Goal: Navigation & Orientation: Find specific page/section

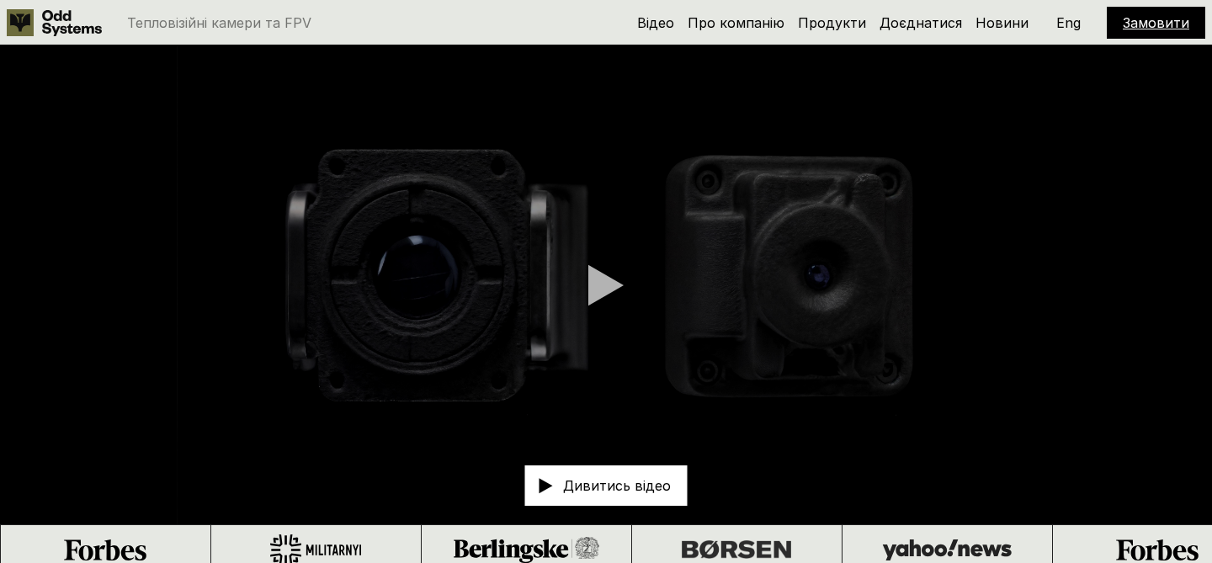
click at [848, 32] on div "Відео Про компанію Продукти Доєднатися Новини Замовити Eng" at bounding box center [921, 23] width 568 height 32
click at [820, 19] on link "Продукти" at bounding box center [832, 22] width 68 height 17
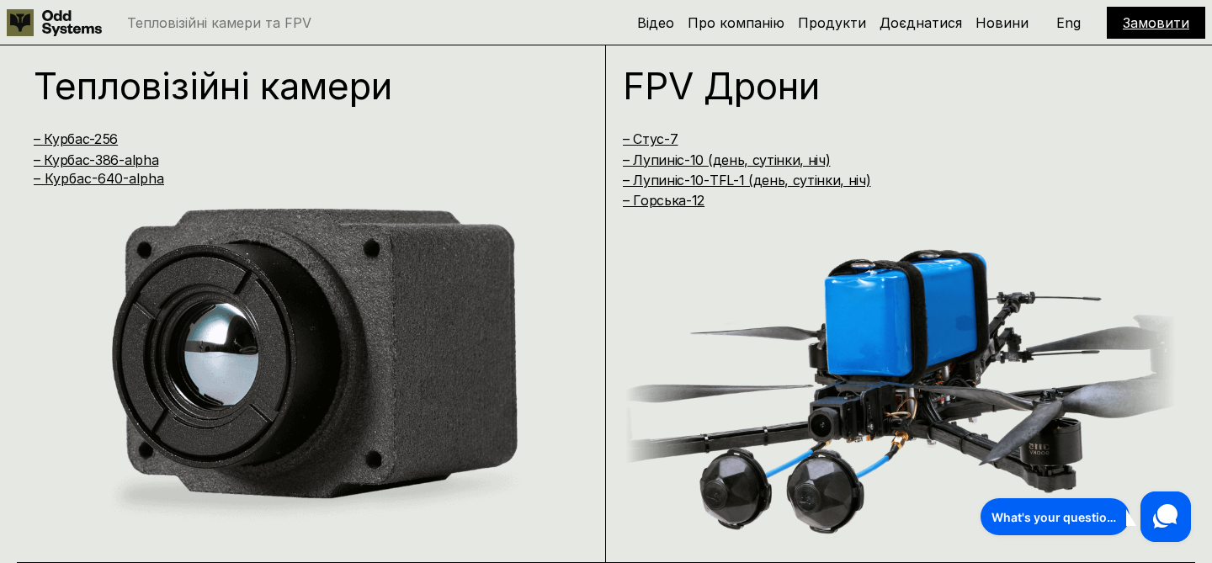
click at [1066, 27] on p "Eng" at bounding box center [1068, 22] width 24 height 13
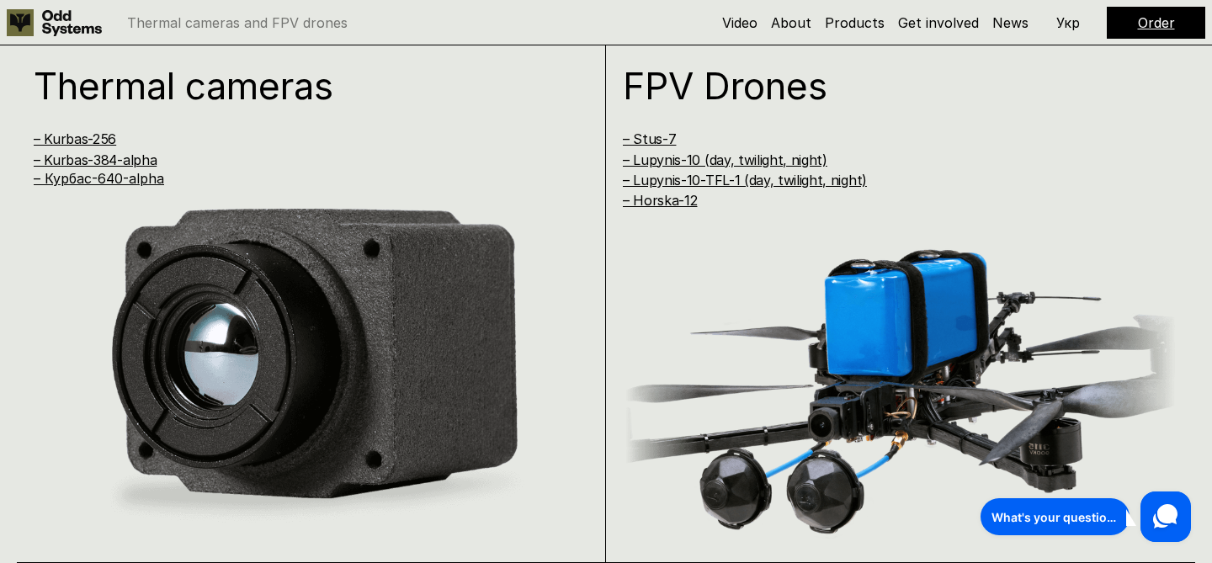
click at [1066, 27] on p "Укр" at bounding box center [1068, 22] width 24 height 13
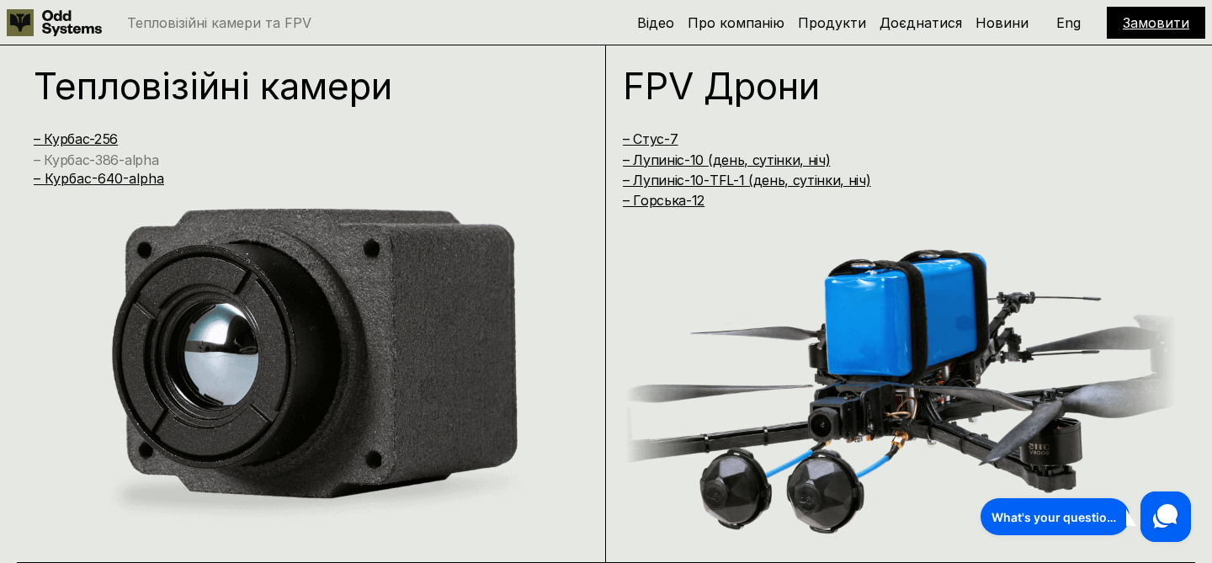
click at [130, 154] on link "– Курбас-386-alpha" at bounding box center [96, 160] width 125 height 17
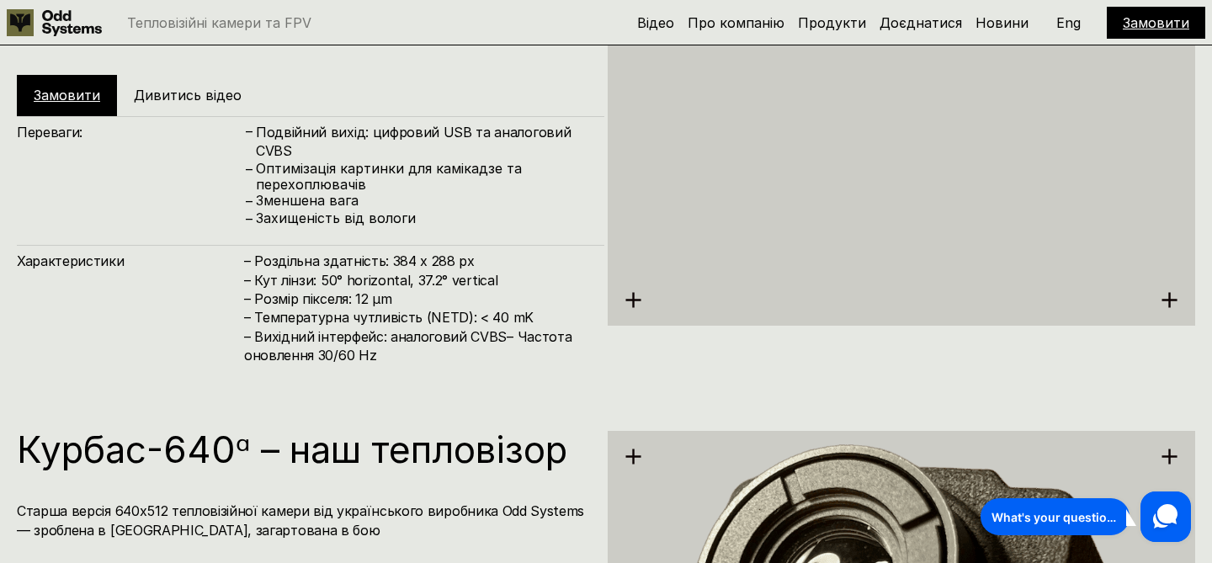
scroll to position [2465, 0]
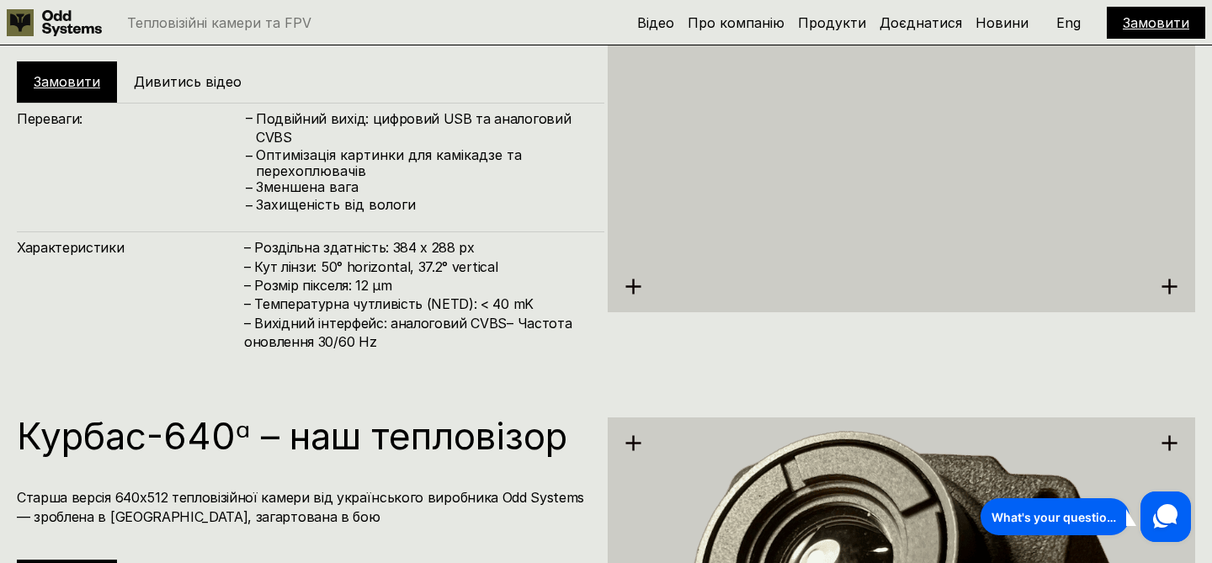
click at [1059, 23] on p "Eng" at bounding box center [1068, 22] width 24 height 13
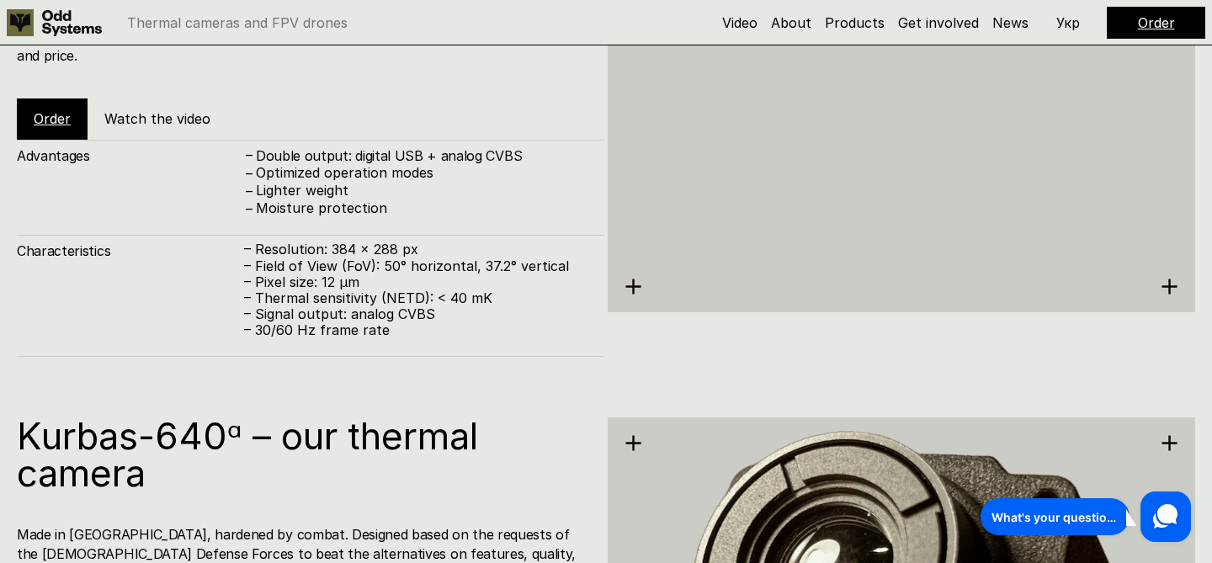
scroll to position [2536, 0]
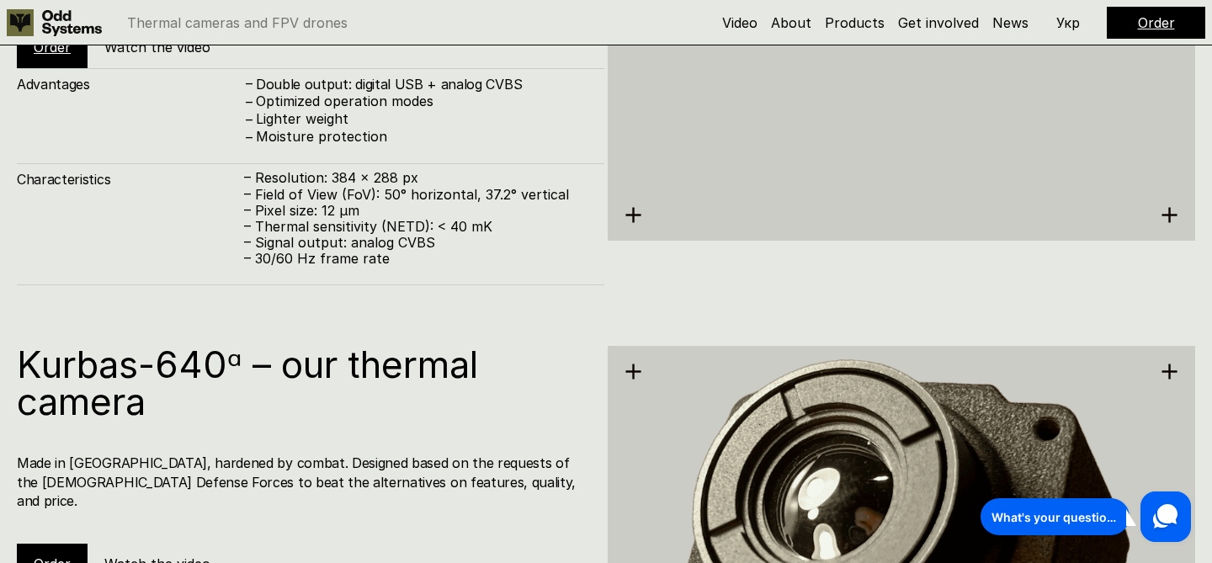
click at [1066, 35] on div "Video About Products Get involved News Order Укр" at bounding box center [963, 23] width 483 height 32
click at [1065, 24] on p "Укр" at bounding box center [1068, 22] width 24 height 13
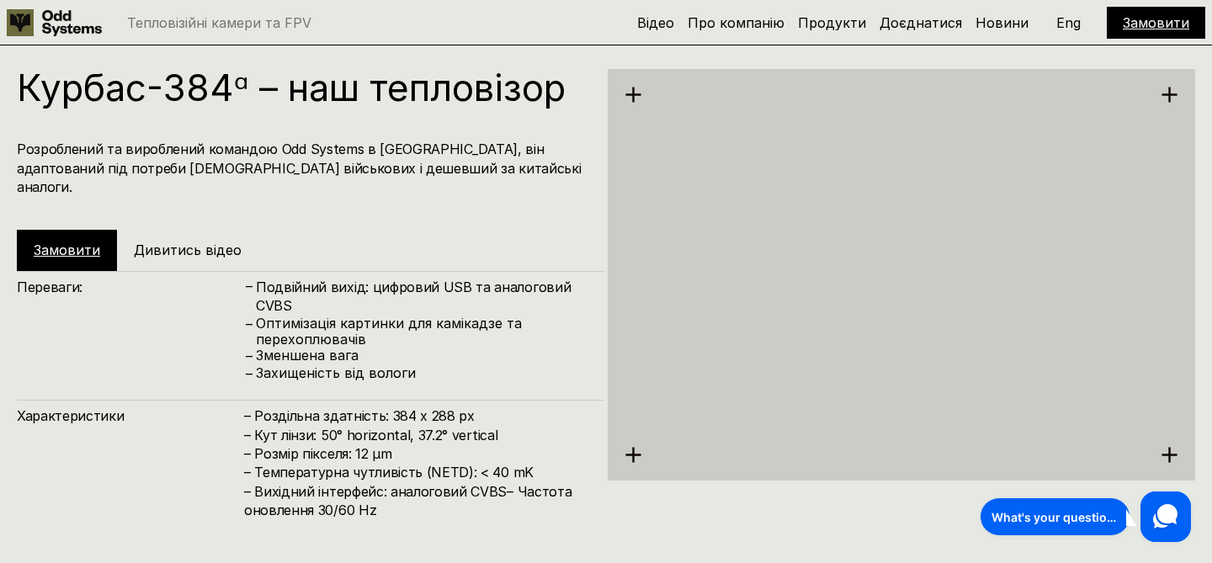
scroll to position [2291, 0]
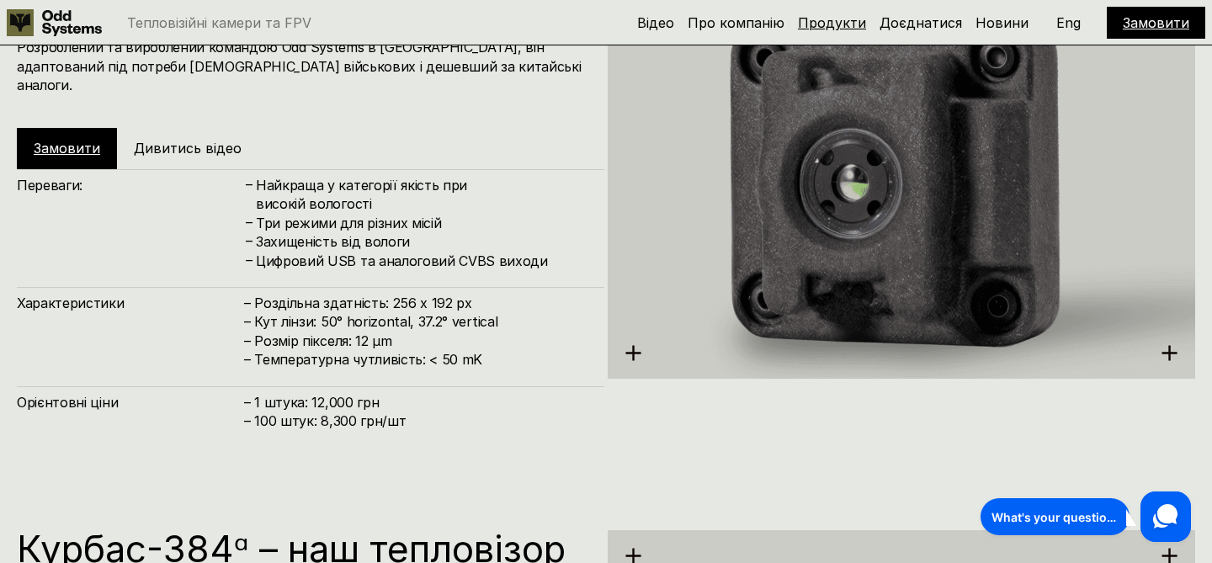
click at [858, 23] on link "Продукти" at bounding box center [832, 22] width 68 height 17
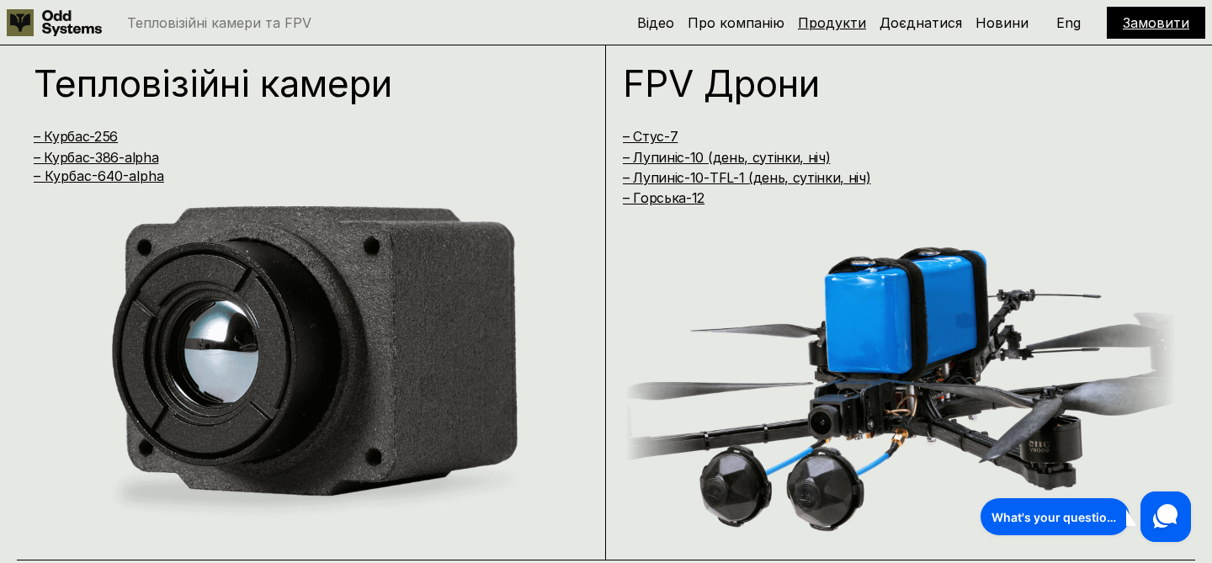
scroll to position [1138, 0]
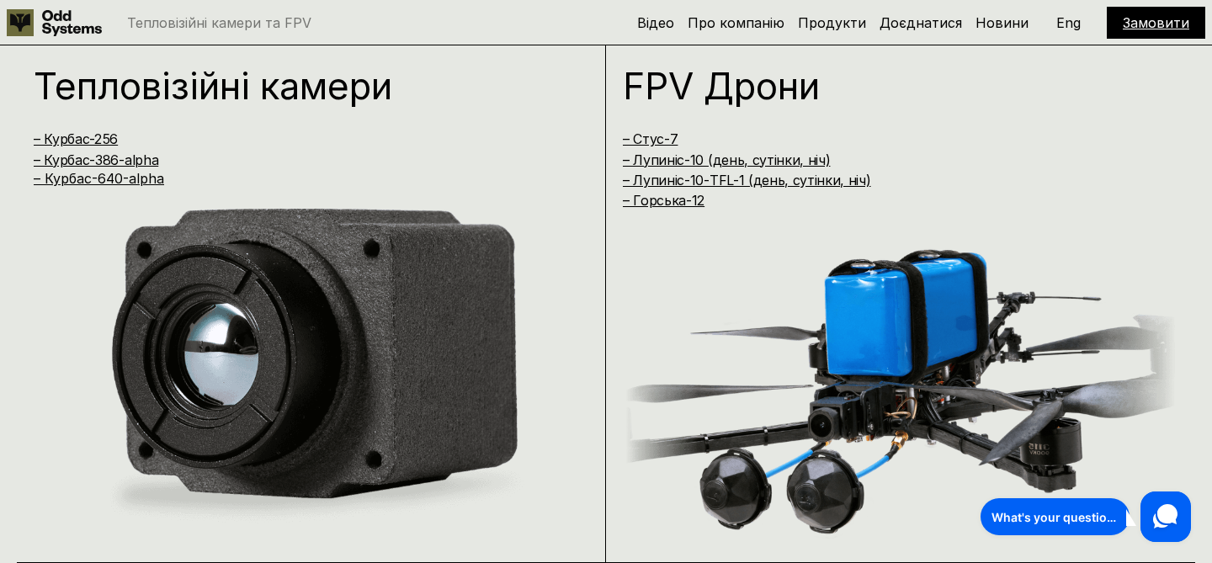
click at [60, 14] on use at bounding box center [72, 23] width 60 height 26
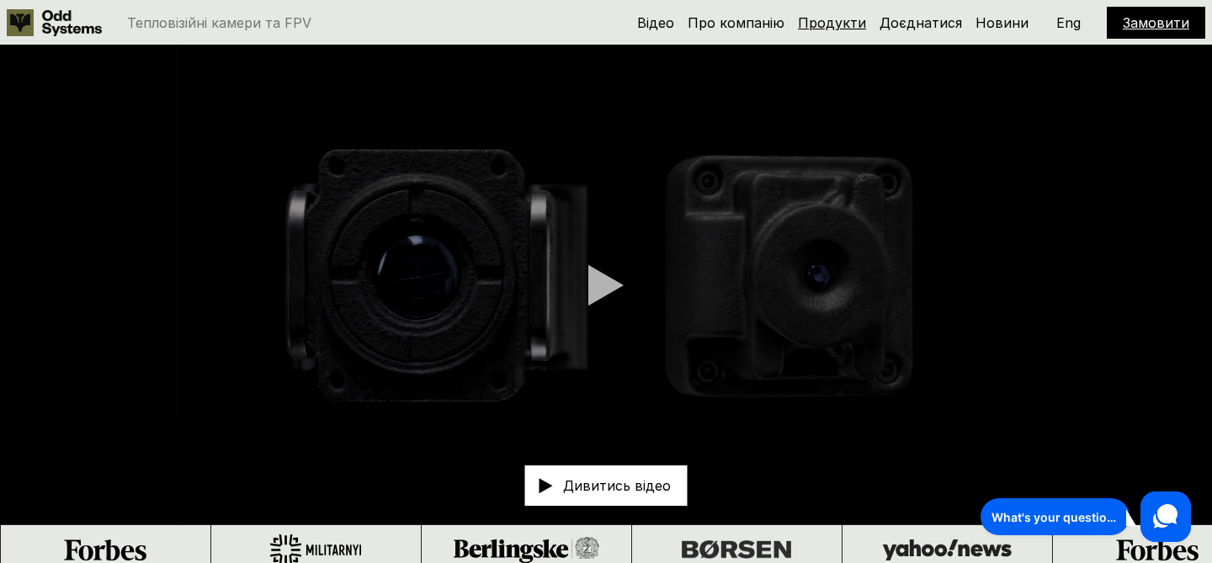
click at [814, 20] on link "Продукти" at bounding box center [832, 22] width 68 height 17
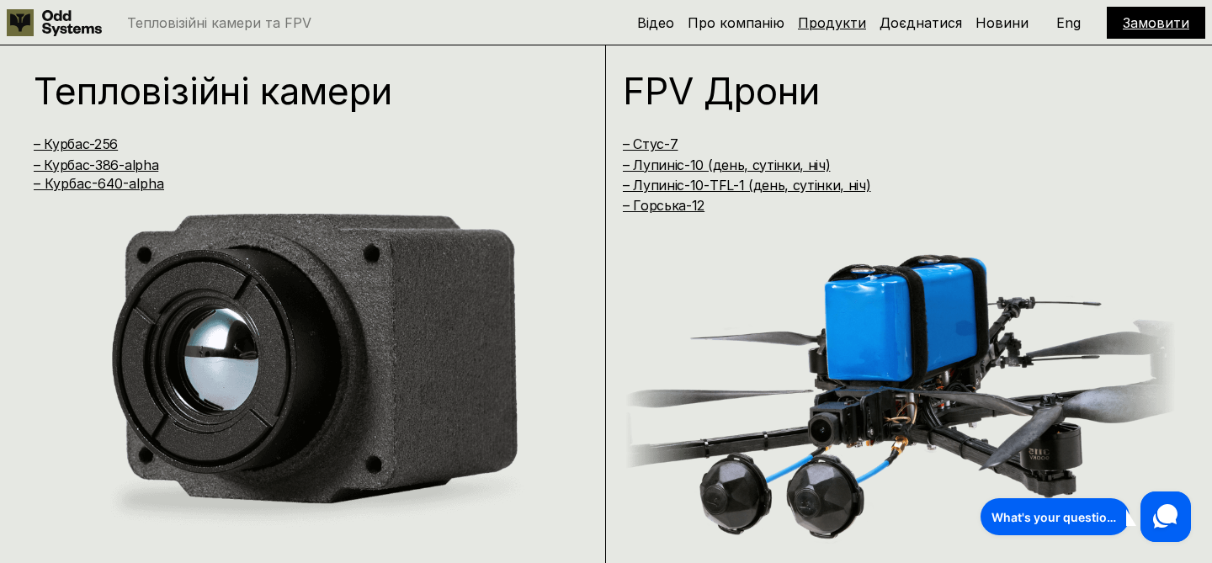
scroll to position [1138, 0]
